Goal: Transaction & Acquisition: Purchase product/service

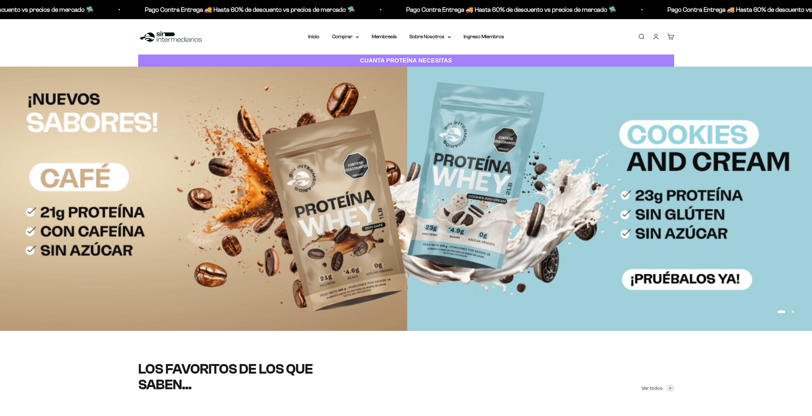
click at [657, 33] on link "Iniciar sesión" at bounding box center [656, 36] width 7 height 7
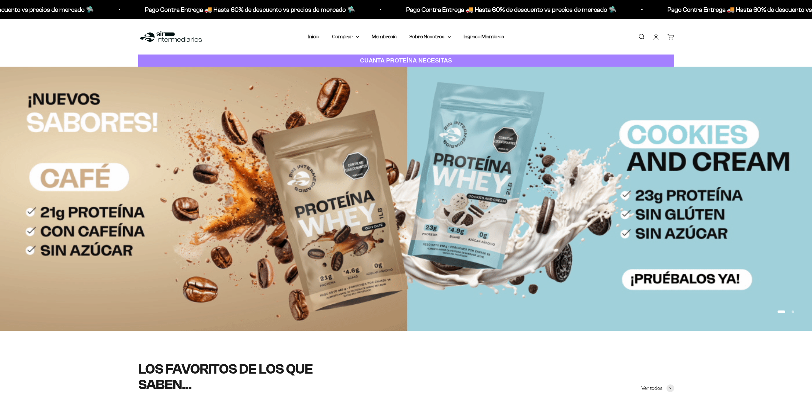
click at [655, 36] on link "Iniciar sesión" at bounding box center [656, 36] width 7 height 7
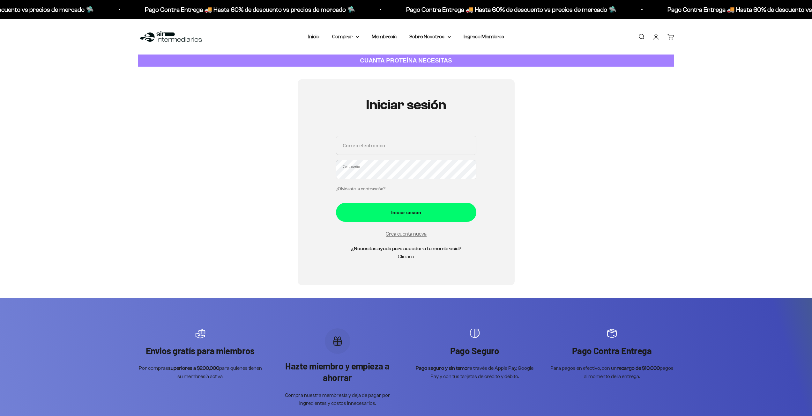
click at [408, 137] on input "Correo electrónico" at bounding box center [406, 145] width 140 height 19
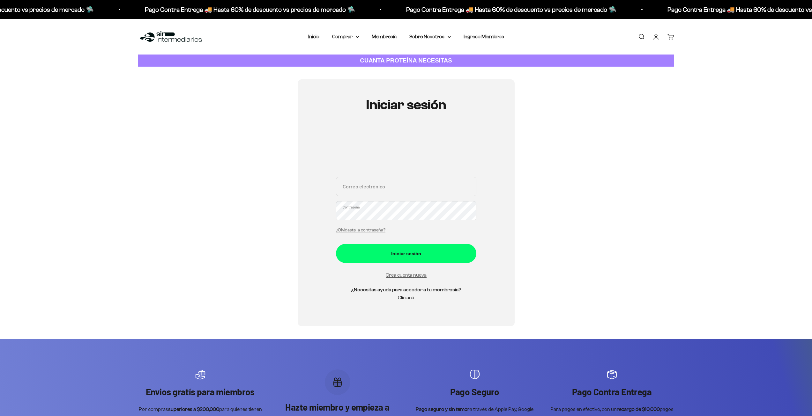
click at [371, 197] on div "Correo electrónico Contraseña ¿Olvidaste la contraseña?" at bounding box center [406, 206] width 140 height 59
click at [371, 189] on input "Correo electrónico" at bounding box center [406, 186] width 140 height 19
type input "santiago.vergara.b@gmail.com"
click at [336, 244] on button "Iniciar sesión" at bounding box center [406, 253] width 140 height 19
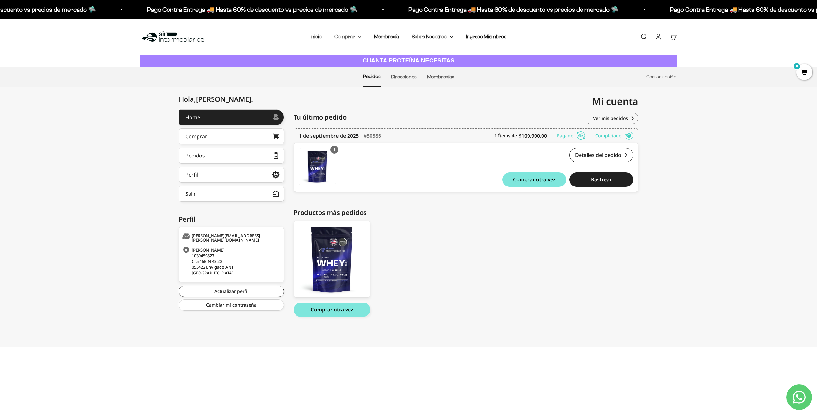
click at [349, 39] on summary "Comprar" at bounding box center [347, 37] width 27 height 8
click at [345, 56] on span "Proteínas" at bounding box center [348, 56] width 21 height 5
click at [416, 59] on span "Ver Todos" at bounding box center [420, 56] width 22 height 5
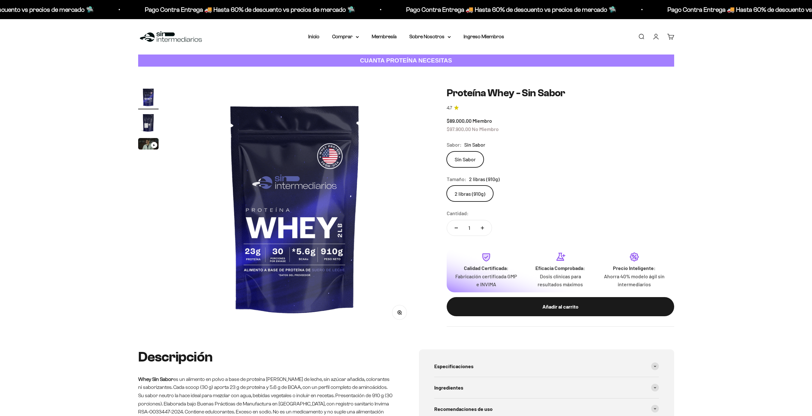
click at [705, 166] on div "Zoom Ir al artículo 1 Ir al artículo 2 Ir al artículo 3 Proteína Whey - Sin Sab…" at bounding box center [406, 208] width 812 height 283
click at [476, 198] on label "2 libras (910g)" at bounding box center [470, 194] width 47 height 16
click at [447, 186] on input "2 libras (910g)" at bounding box center [446, 185] width 0 height 0
click at [720, 184] on div "Zoom Ir al artículo 1 Ir al artículo 2 Ir al artículo 3 Proteína Whey - Sin Sab…" at bounding box center [406, 208] width 812 height 283
click at [733, 94] on div "Zoom Ir al artículo 1 Ir al artículo 2 Ir al artículo 3 Proteína Whey - Sin Sab…" at bounding box center [406, 208] width 812 height 283
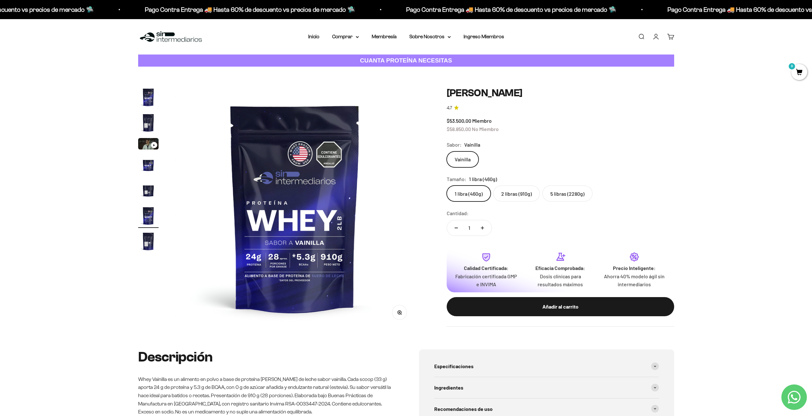
scroll to position [0, 1249]
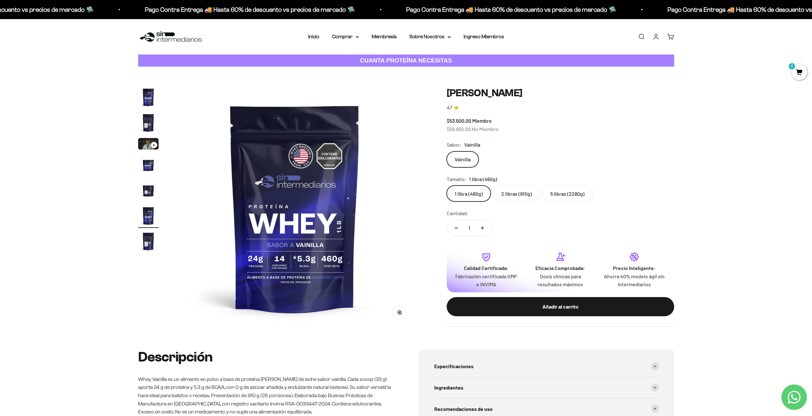
click at [660, 189] on div "1 libra (460g) 2 libras (910g) 5 libras (2280g)" at bounding box center [560, 194] width 227 height 16
click at [523, 191] on label "2 libras (910g)" at bounding box center [516, 194] width 47 height 16
click at [447, 186] on input "2 libras (910g)" at bounding box center [446, 185] width 0 height 0
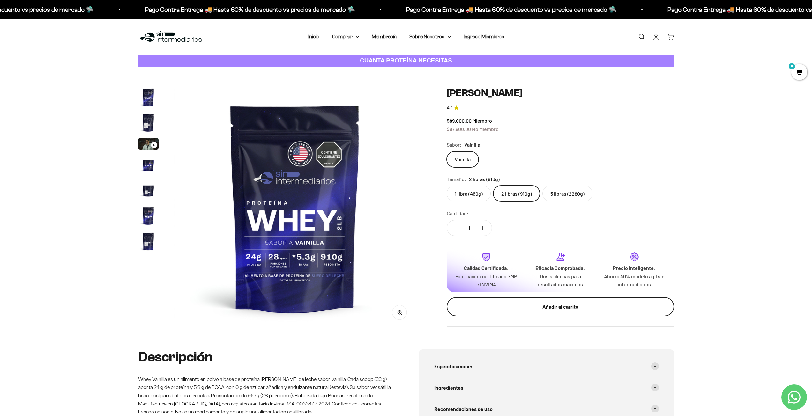
click at [535, 310] on div "Añadir al carrito" at bounding box center [560, 307] width 202 height 8
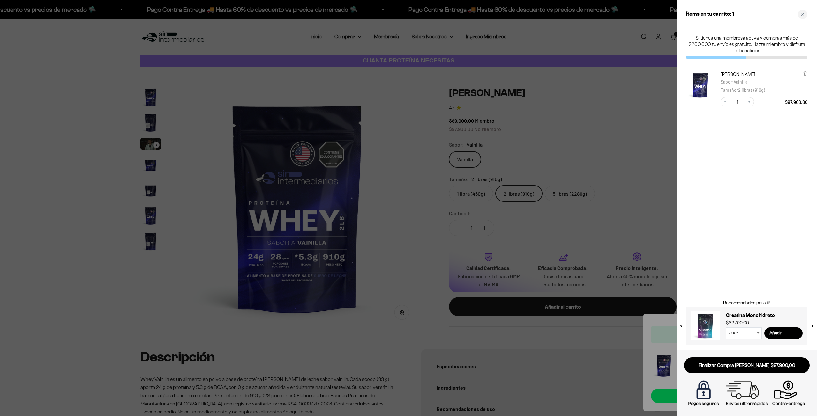
click at [626, 117] on div at bounding box center [408, 208] width 817 height 416
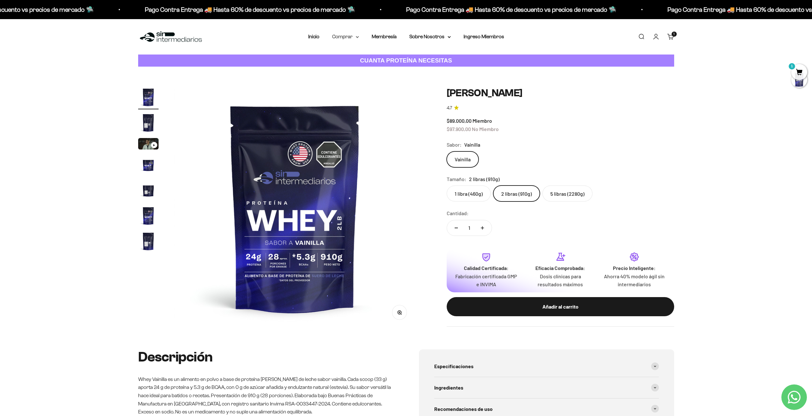
click at [356, 39] on summary "Comprar" at bounding box center [345, 37] width 27 height 8
click at [339, 95] on span "Todos Los Productos" at bounding box center [359, 92] width 47 height 5
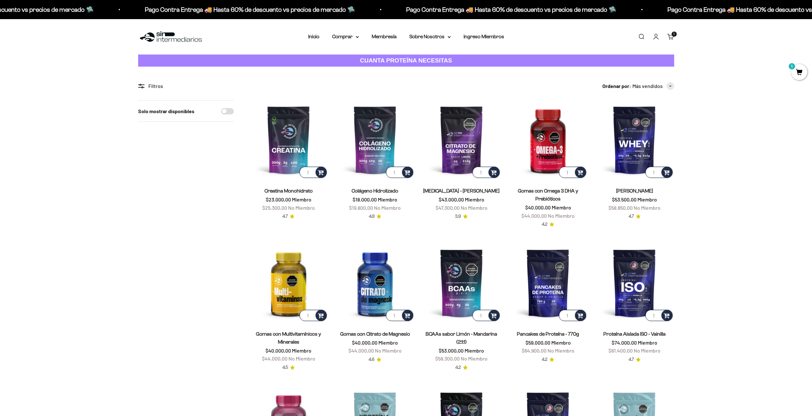
click at [297, 138] on img at bounding box center [288, 140] width 79 height 79
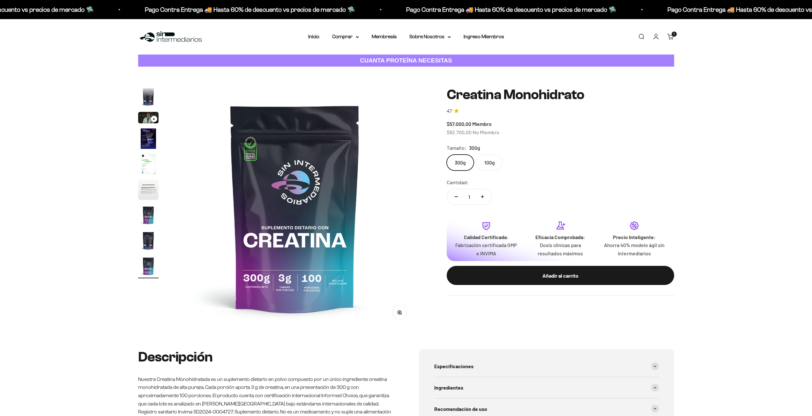
scroll to position [0, 1999]
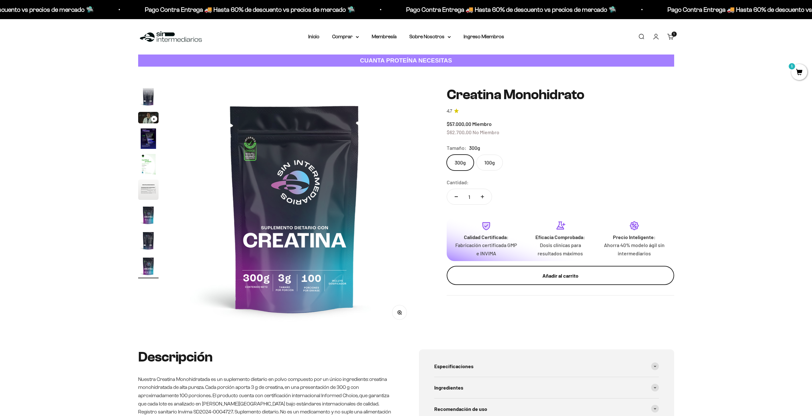
click at [559, 277] on div "Añadir al carrito" at bounding box center [560, 276] width 202 height 8
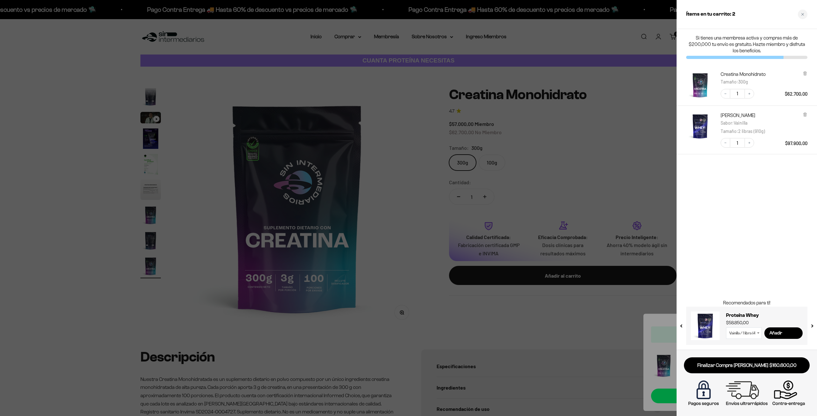
click at [651, 137] on div at bounding box center [408, 208] width 817 height 416
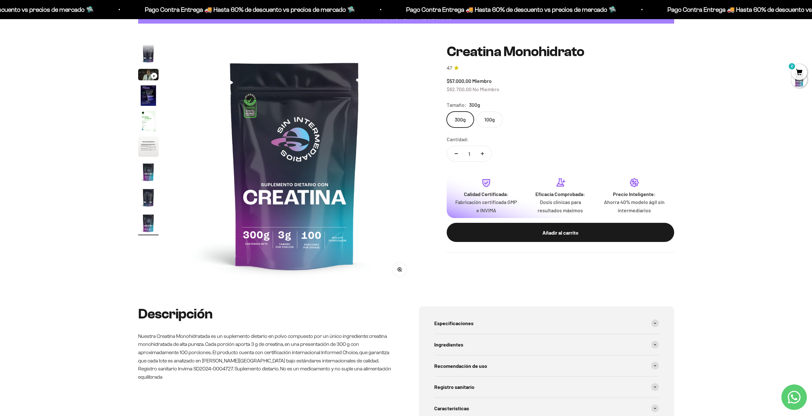
scroll to position [0, 0]
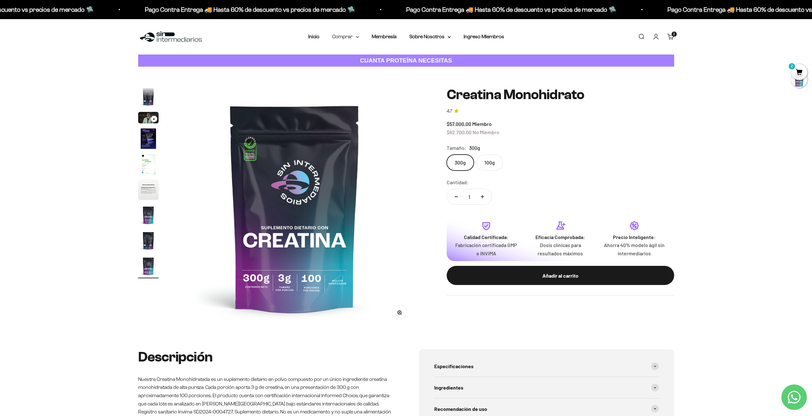
click at [355, 36] on summary "Comprar" at bounding box center [345, 37] width 27 height 8
click at [347, 92] on span "Todos Los Productos" at bounding box center [359, 92] width 47 height 5
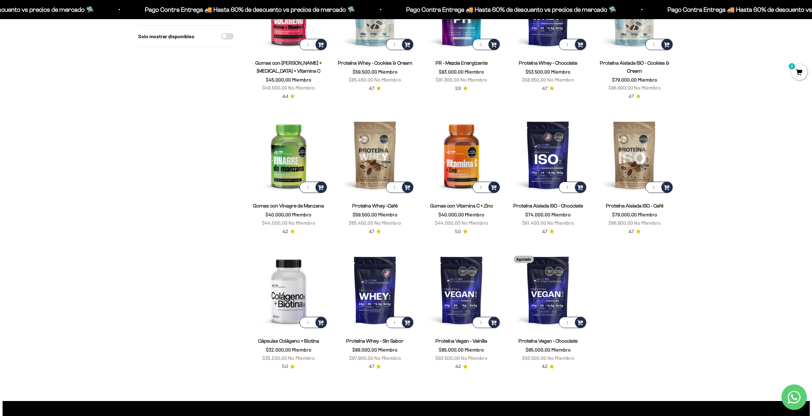
scroll to position [415, 0]
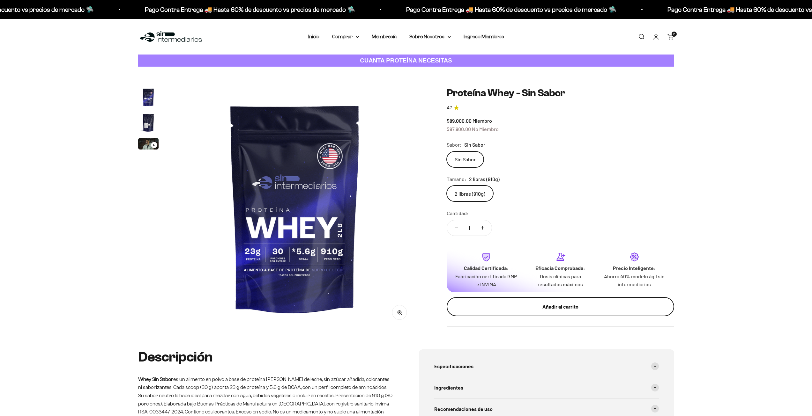
click at [516, 299] on button "Añadir al carrito" at bounding box center [560, 306] width 227 height 19
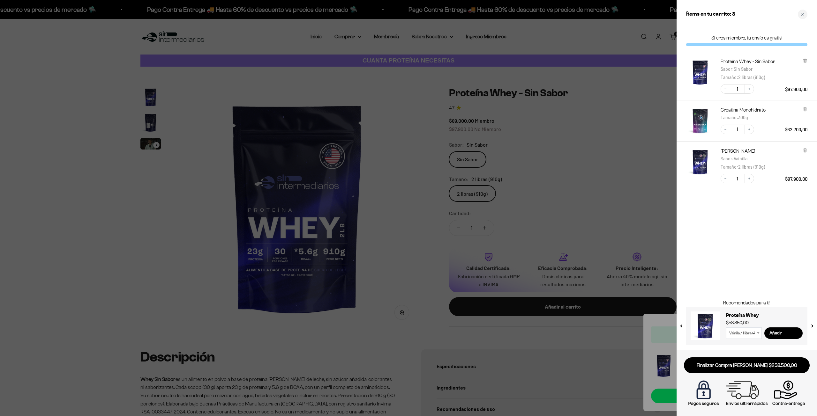
click at [619, 141] on div at bounding box center [408, 208] width 817 height 416
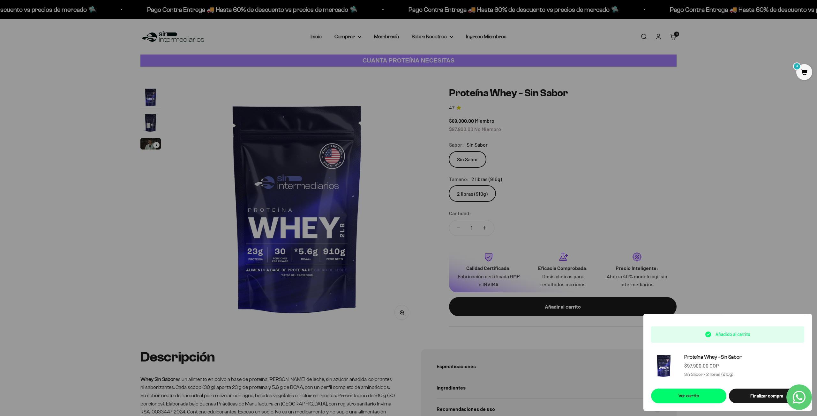
click at [700, 206] on div at bounding box center [408, 208] width 817 height 416
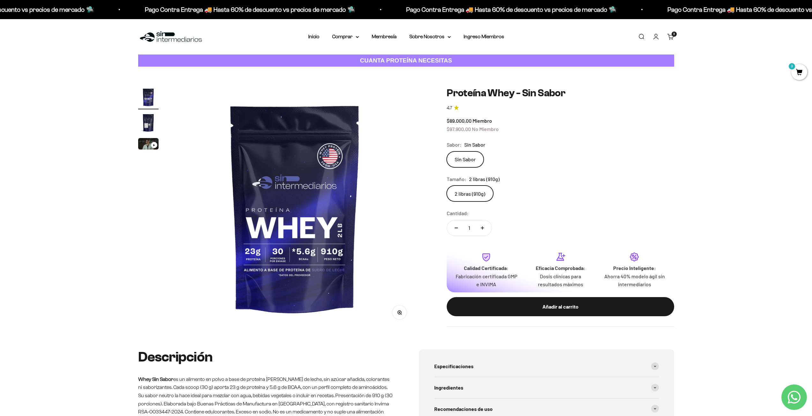
click at [673, 34] on cart-count "3" at bounding box center [674, 34] width 5 height 5
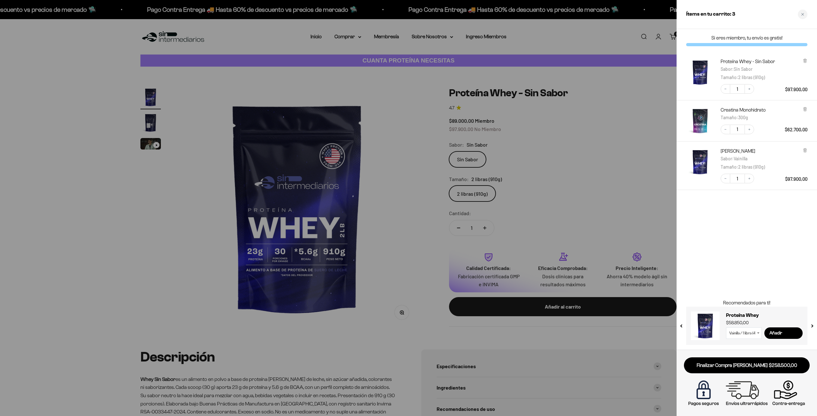
click at [657, 97] on div at bounding box center [408, 208] width 817 height 416
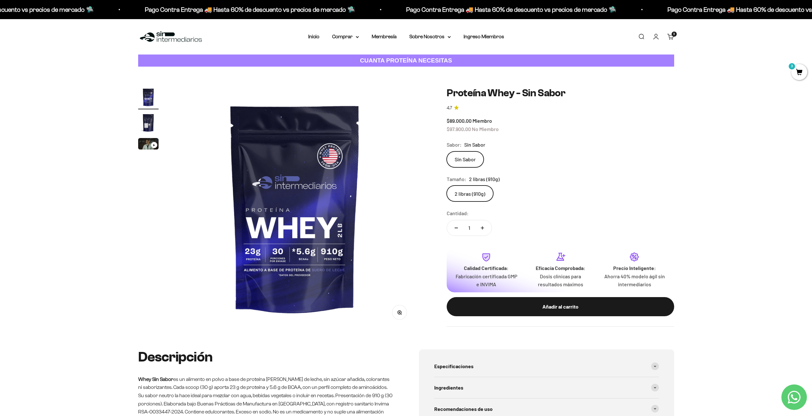
click at [673, 37] on link "Carrito 3" at bounding box center [670, 36] width 7 height 7
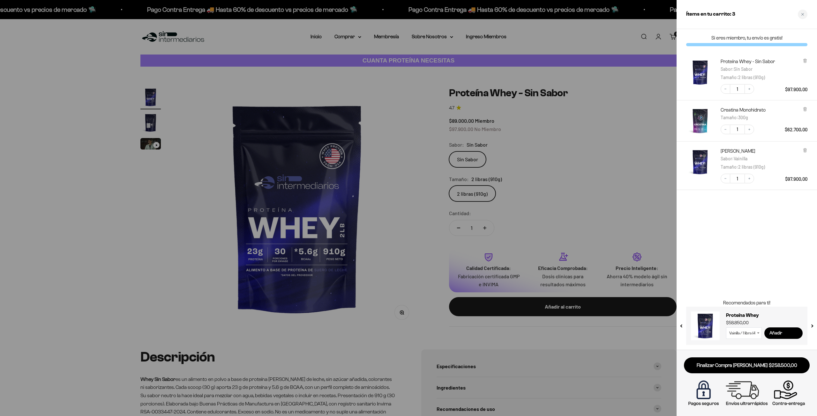
click at [786, 333] on input "Añadir" at bounding box center [783, 333] width 38 height 11
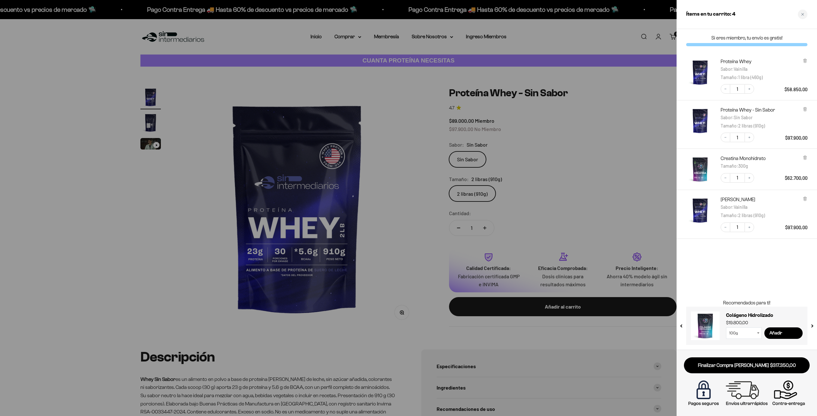
click at [752, 247] on div "Si eres miembro, tu envío es gratis! Proteína Whey Sabor : Vainilla Tamaño : 1 …" at bounding box center [746, 189] width 140 height 321
click at [806, 199] on icon at bounding box center [804, 199] width 3 height 3
click at [766, 213] on div "Si eres miembro, tu envío es gratis! Proteína Whey Sabor : Vainilla Tamaño : 1 …" at bounding box center [746, 189] width 140 height 321
click at [725, 256] on div "Si eres miembro, tu envío es gratis! Proteína Whey Sabor : Vainilla Tamaño : 1 …" at bounding box center [746, 189] width 140 height 321
click at [805, 59] on icon at bounding box center [804, 60] width 1 height 3
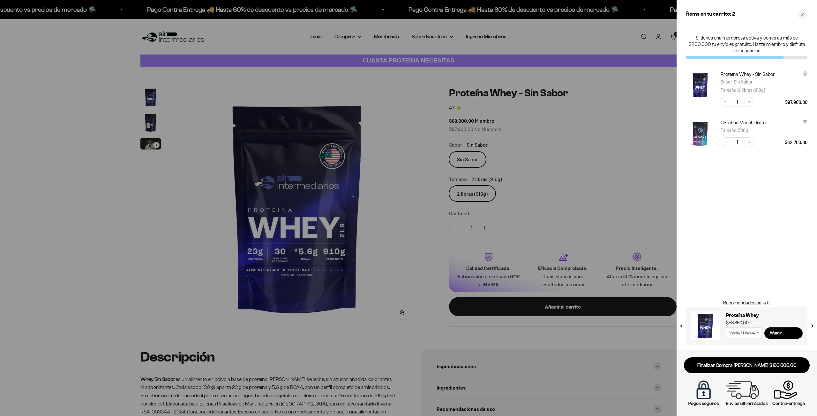
click at [605, 59] on div at bounding box center [408, 208] width 817 height 416
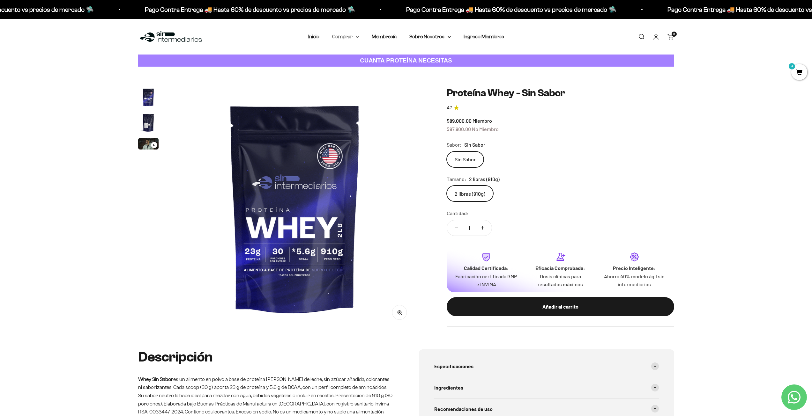
click at [354, 39] on summary "Comprar" at bounding box center [345, 37] width 27 height 8
click at [351, 57] on span "Proteínas" at bounding box center [346, 56] width 21 height 5
click at [417, 68] on span "Whey" at bounding box center [412, 68] width 13 height 5
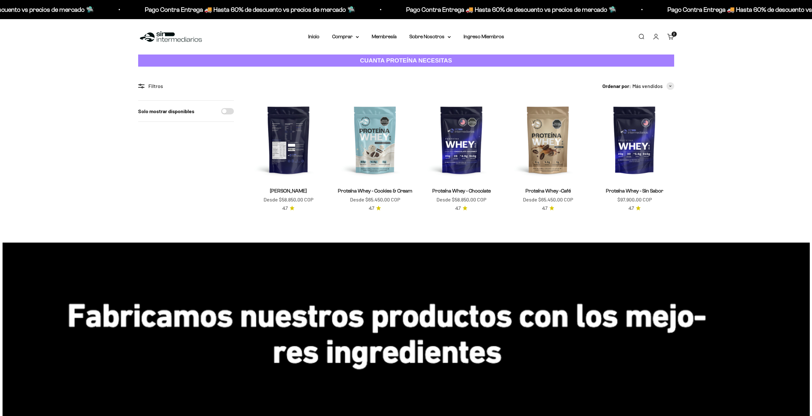
click at [294, 169] on img at bounding box center [288, 140] width 79 height 79
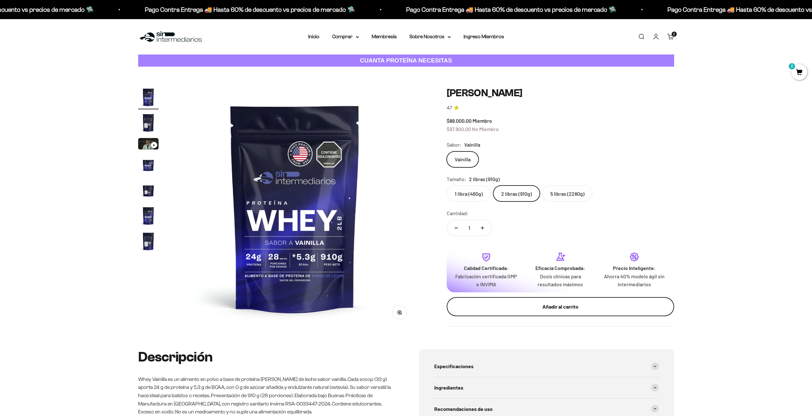
click at [521, 304] on div "Añadir al carrito" at bounding box center [560, 307] width 202 height 8
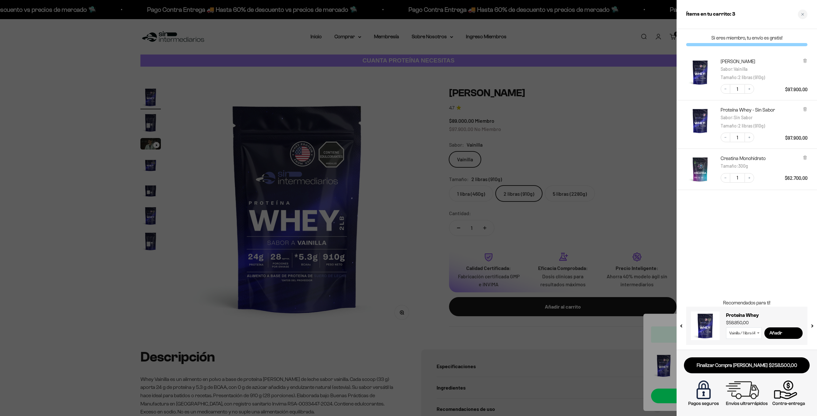
click at [742, 228] on div "Si eres miembro, tu envío es gratis! Proteína Whey - Vainilla Sabor : Vainilla …" at bounding box center [746, 189] width 140 height 321
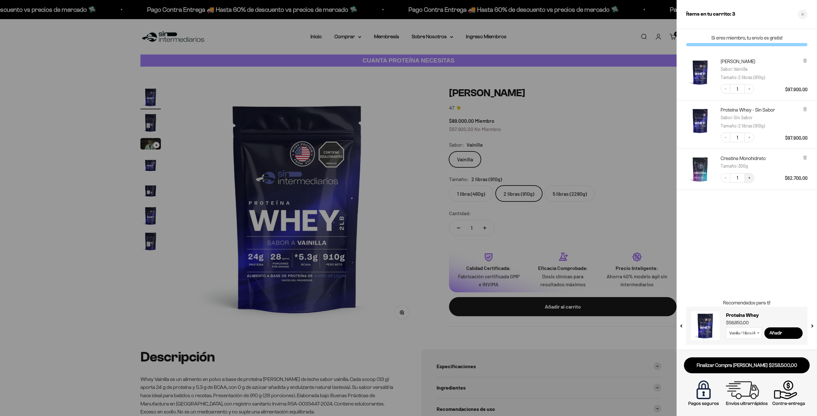
click at [751, 177] on icon "Increase quantity" at bounding box center [749, 178] width 4 height 4
click at [759, 242] on div "Si eres miembro, tu envío es gratis! Proteína Whey - Vainilla Sabor : Vainilla …" at bounding box center [746, 189] width 140 height 321
click at [602, 149] on div at bounding box center [408, 208] width 817 height 416
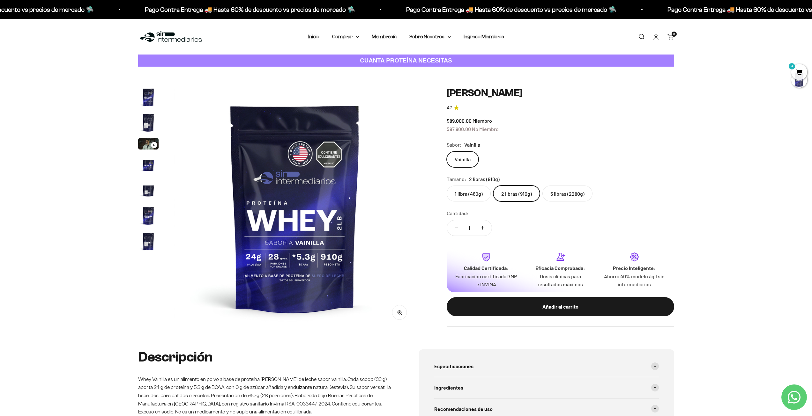
click at [397, 38] on nav "Inicio Comprar Proteínas Ver Todos Whey Iso Vegan" at bounding box center [406, 37] width 196 height 8
click at [390, 37] on link "Membresía" at bounding box center [384, 36] width 25 height 5
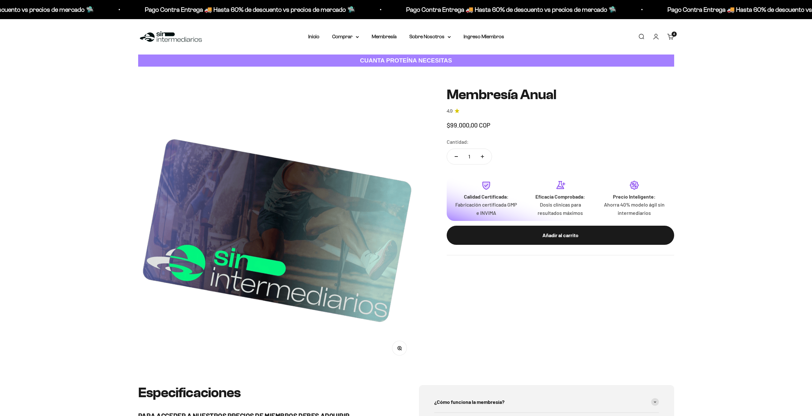
click at [734, 163] on div "Zoom Membresía Anual 4.9 Precio de oferta $99.000,00 COP Calidad de líder, prec…" at bounding box center [406, 226] width 812 height 319
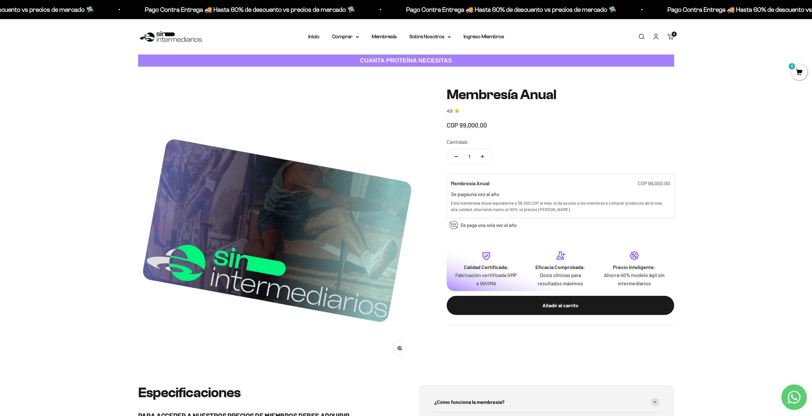
click at [670, 40] on link "Carrito 4 artículos 4" at bounding box center [670, 36] width 7 height 7
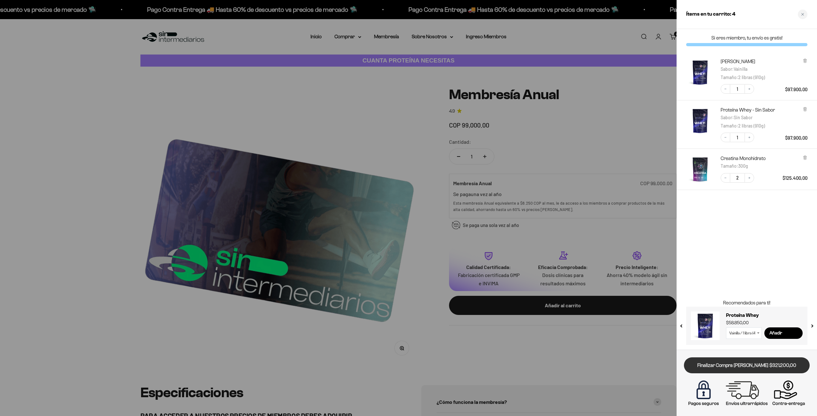
click at [744, 368] on link "Finalizar Compra [PERSON_NAME] $321.200,00" at bounding box center [747, 366] width 126 height 16
